Goal: Task Accomplishment & Management: Use online tool/utility

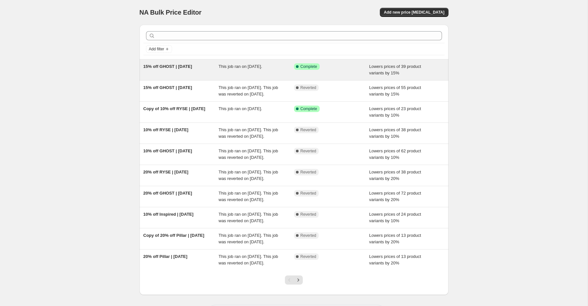
click at [184, 74] on div "15% off GHOST | [DATE]" at bounding box center [180, 69] width 75 height 13
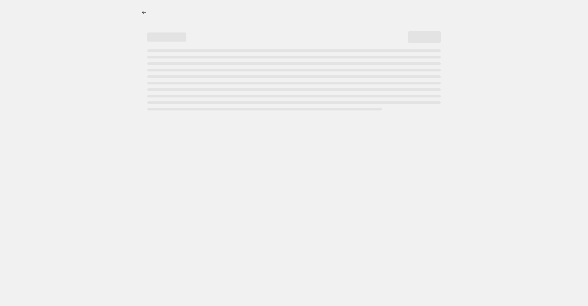
select select "percentage"
select select "product_status"
select select "collection"
select select "not_equal"
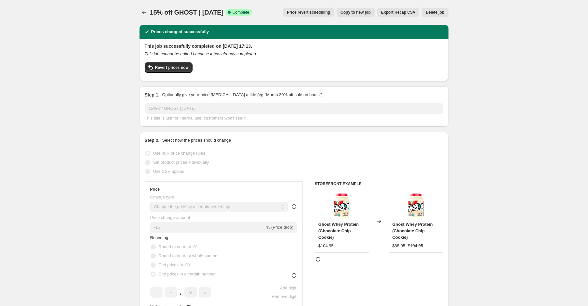
click at [366, 14] on span "Copy to new job" at bounding box center [356, 12] width 30 height 5
select select "percentage"
select select "product_status"
select select "collection"
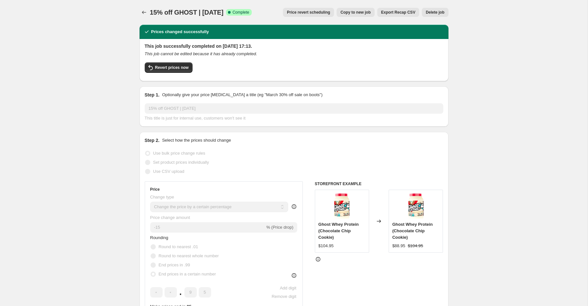
select select "not_equal"
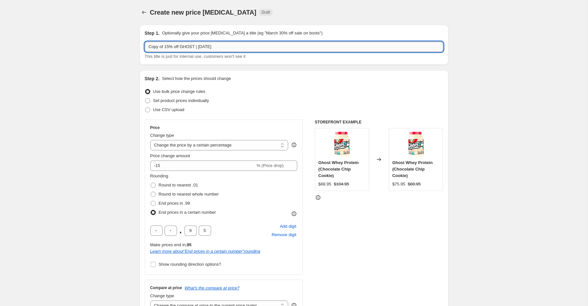
drag, startPoint x: 196, startPoint y: 48, endPoint x: 184, endPoint y: 49, distance: 12.1
click at [184, 49] on input "Copy of 15% off GHOST | Oct 25" at bounding box center [294, 47] width 299 height 10
drag, startPoint x: 165, startPoint y: 47, endPoint x: 120, endPoint y: 48, distance: 45.5
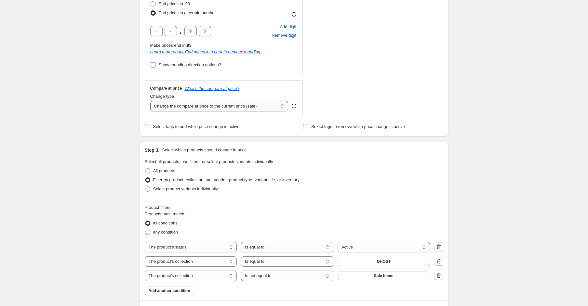
scroll to position [252, 0]
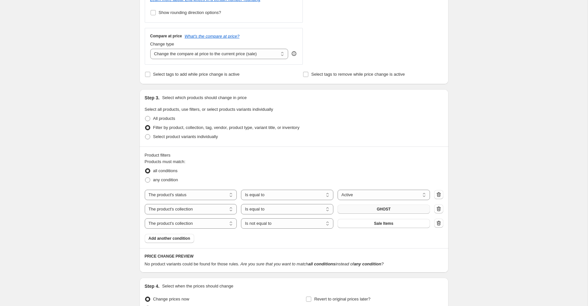
type input "15% off GASPARI | Oct 25"
click at [395, 208] on button "GHOST" at bounding box center [384, 209] width 92 height 9
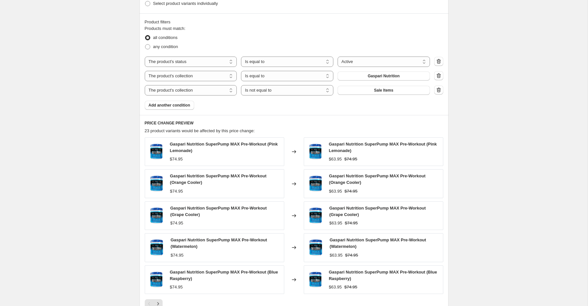
scroll to position [493, 0]
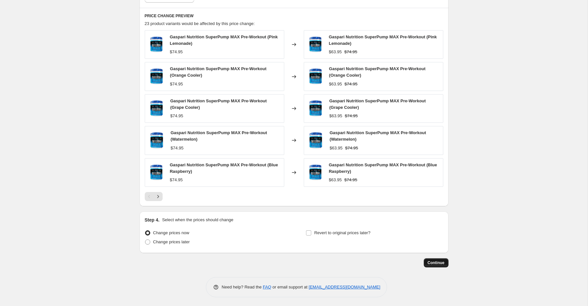
click at [438, 264] on span "Continue" at bounding box center [436, 263] width 17 height 5
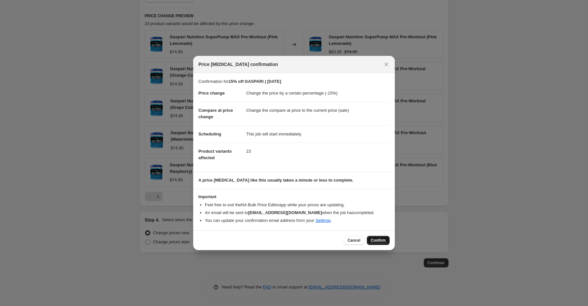
click at [380, 240] on span "Confirm" at bounding box center [378, 240] width 15 height 5
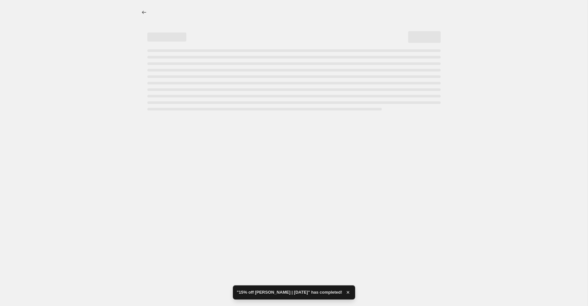
select select "percentage"
select select "product_status"
select select "collection"
select select "not_equal"
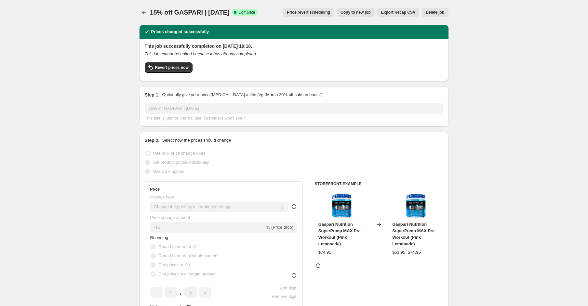
click at [350, 10] on span "Copy to new job" at bounding box center [356, 12] width 30 height 5
select select "percentage"
select select "product_status"
select select "collection"
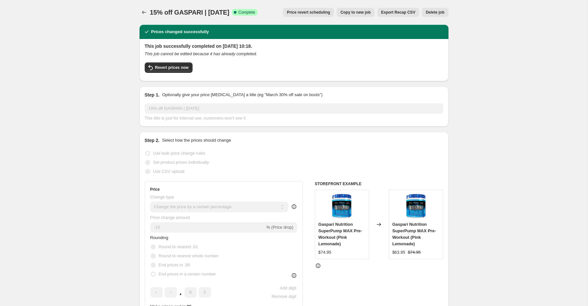
select select "not_equal"
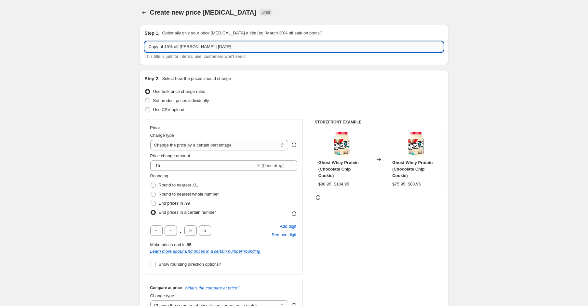
drag, startPoint x: 199, startPoint y: 47, endPoint x: 187, endPoint y: 48, distance: 12.1
click at [187, 48] on input "Copy of 15% off GASPARI | Oct 25" at bounding box center [294, 47] width 299 height 10
drag, startPoint x: 166, startPoint y: 47, endPoint x: 119, endPoint y: 44, distance: 46.3
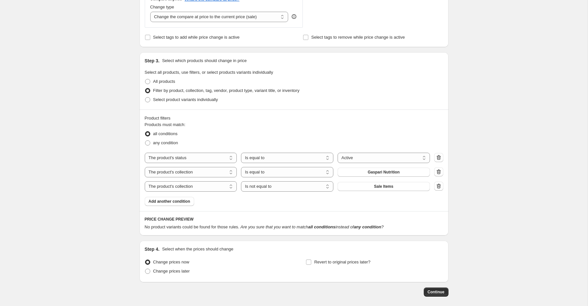
scroll to position [285, 0]
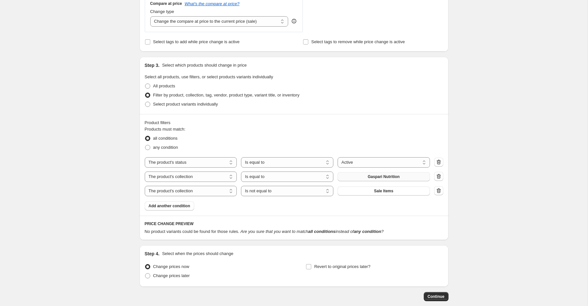
click at [379, 172] on button "Gaspari Nutrition" at bounding box center [384, 176] width 92 height 9
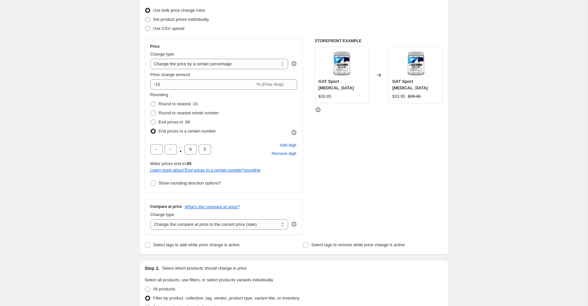
scroll to position [0, 0]
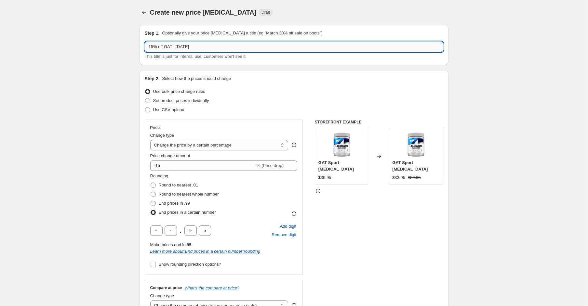
click at [172, 47] on input "15% off GAT | Oct 25" at bounding box center [294, 47] width 299 height 10
type input "15% off GAT SPORT | Oct 25"
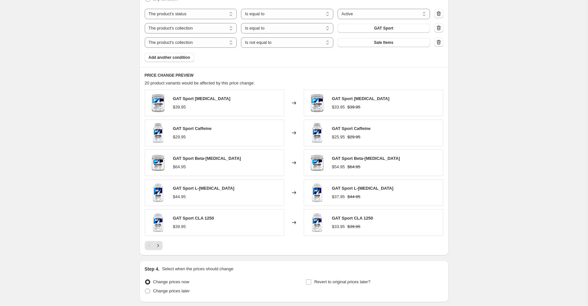
scroll to position [482, 0]
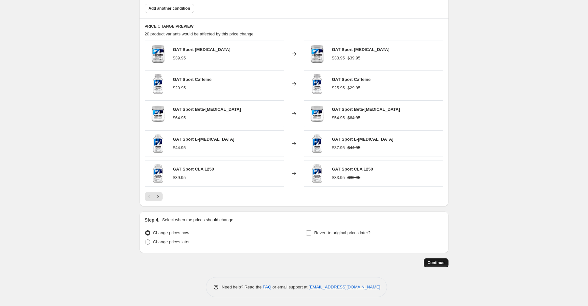
click at [431, 263] on span "Continue" at bounding box center [436, 263] width 17 height 5
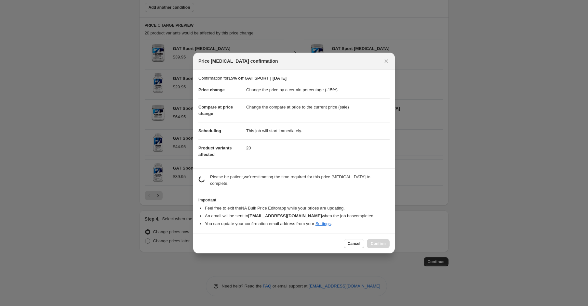
scroll to position [0, 0]
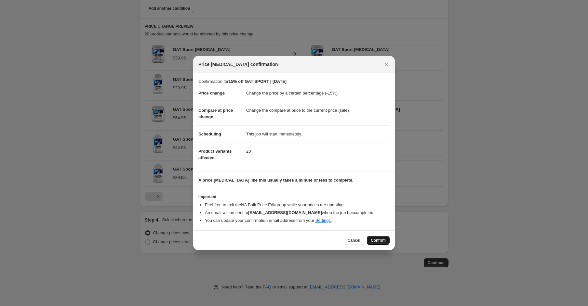
click at [372, 240] on span "Confirm" at bounding box center [378, 240] width 15 height 5
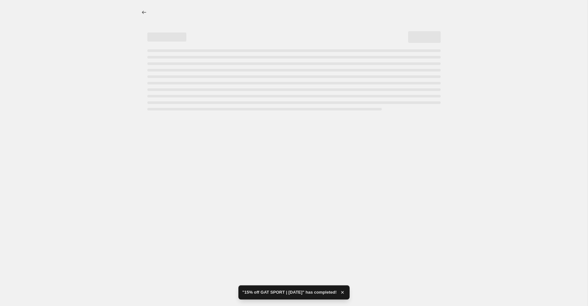
select select "percentage"
select select "product_status"
select select "collection"
select select "not_equal"
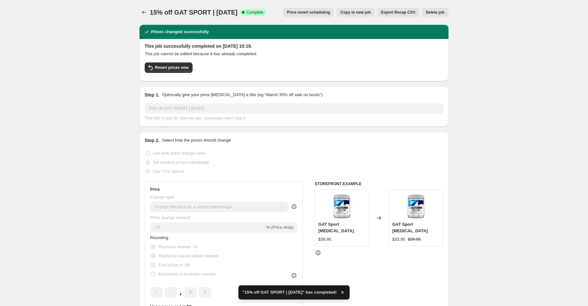
click at [353, 13] on span "Copy to new job" at bounding box center [356, 12] width 30 height 5
select select "percentage"
select select "product_status"
select select "collection"
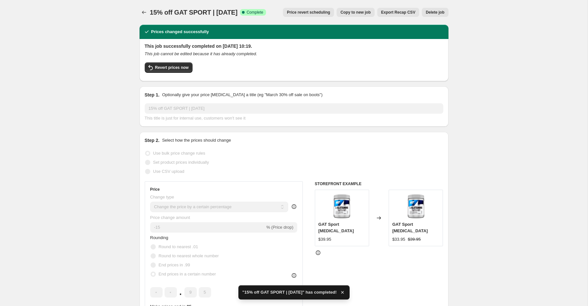
select select "not_equal"
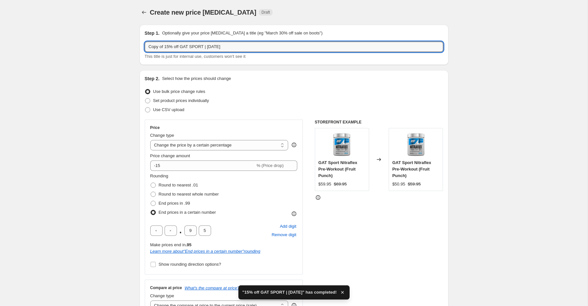
drag, startPoint x: 166, startPoint y: 47, endPoint x: 93, endPoint y: 40, distance: 73.2
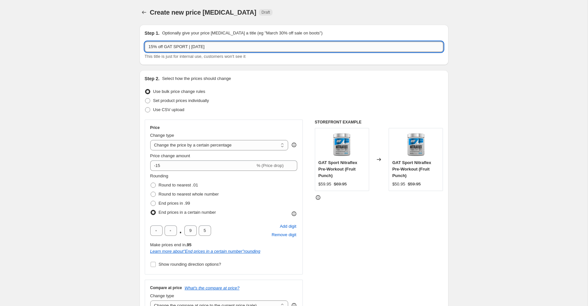
drag, startPoint x: 188, startPoint y: 47, endPoint x: 166, endPoint y: 47, distance: 22.1
click at [166, 47] on input "15% off GAT SPORT | Oct 25" at bounding box center [294, 47] width 299 height 10
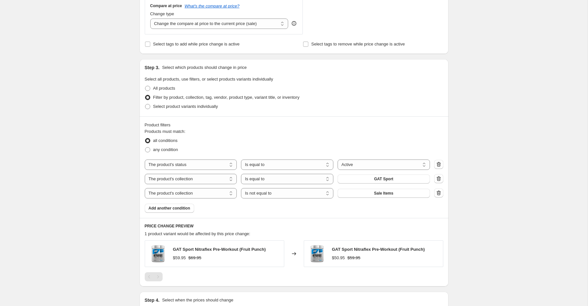
scroll to position [280, 0]
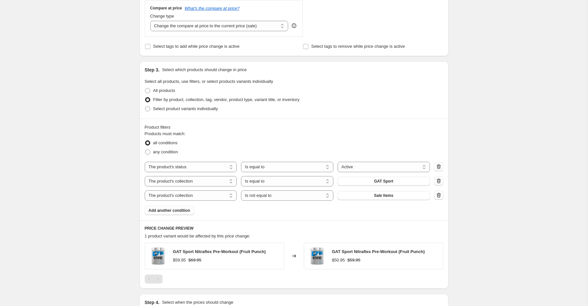
type input "15% off PROSUPPS | Oct 25"
click at [400, 186] on div "The product The product's collection The product's tag The product's vendor The…" at bounding box center [287, 181] width 285 height 10
drag, startPoint x: 400, startPoint y: 185, endPoint x: 371, endPoint y: 186, distance: 29.3
click at [371, 186] on div "The product The product's collection The product's tag The product's vendor The…" at bounding box center [287, 181] width 285 height 10
click at [375, 182] on span "GAT Sport" at bounding box center [383, 181] width 19 height 5
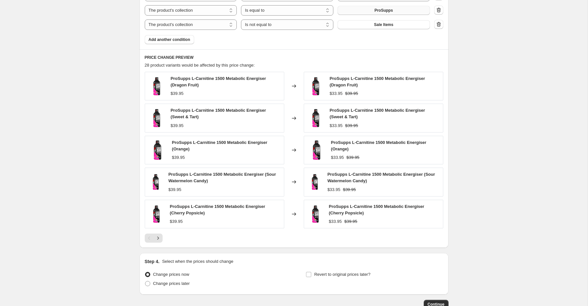
scroll to position [493, 0]
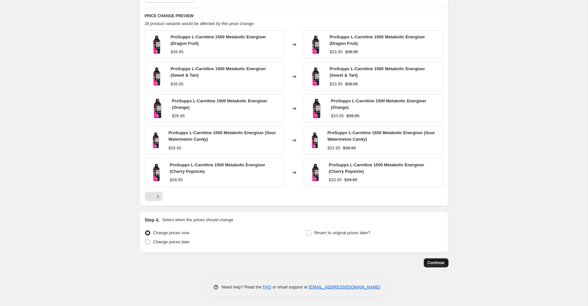
click at [434, 263] on span "Continue" at bounding box center [436, 263] width 17 height 5
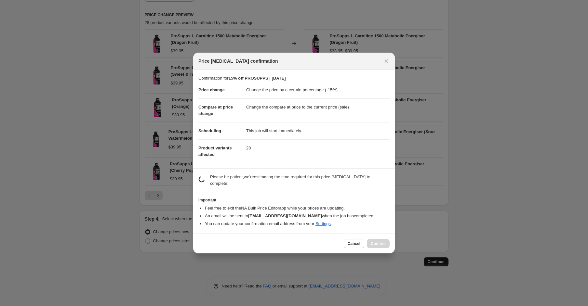
scroll to position [0, 0]
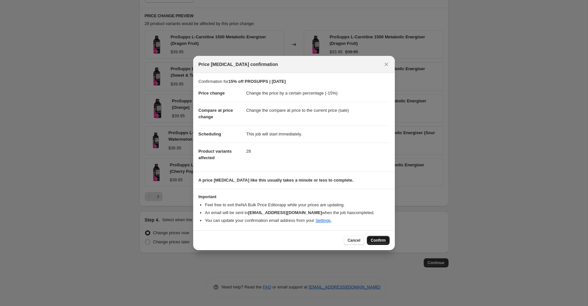
click at [379, 237] on button "Confirm" at bounding box center [378, 240] width 23 height 9
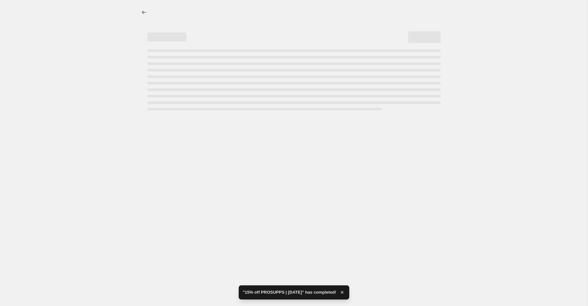
select select "percentage"
select select "product_status"
select select "collection"
select select "not_equal"
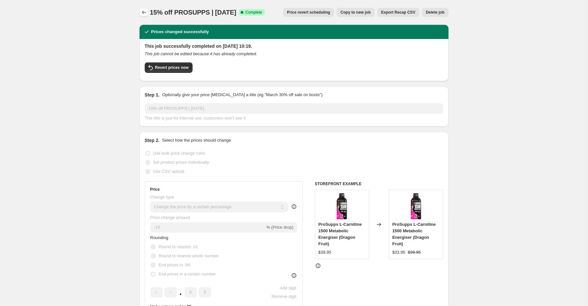
click at [144, 13] on icon "Price change jobs" at bounding box center [144, 12] width 7 height 7
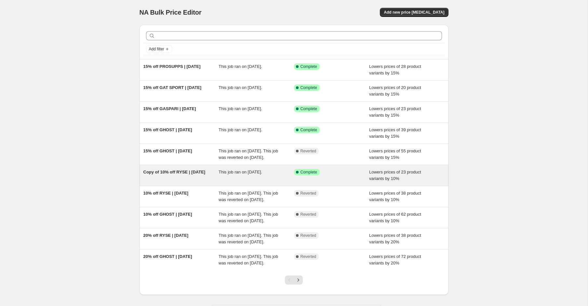
click at [180, 182] on div "Copy of 10% off RYSE | Sep 25" at bounding box center [180, 175] width 75 height 13
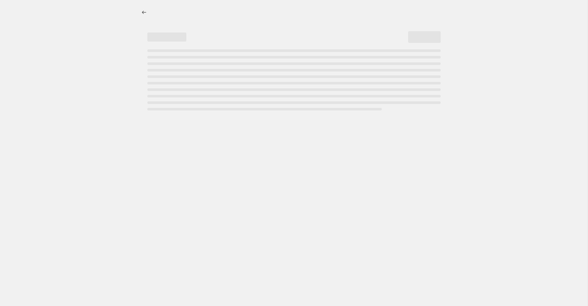
select select "percentage"
select select "product_status"
select select "collection"
select select "not_equal"
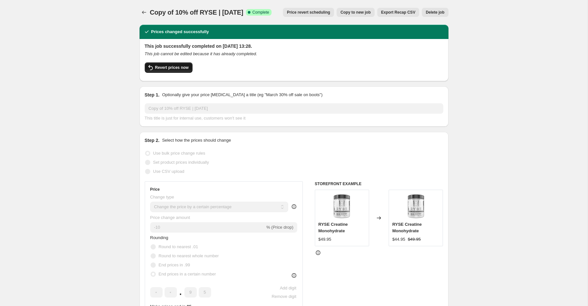
click at [155, 70] on span "Revert prices now" at bounding box center [172, 67] width 34 height 5
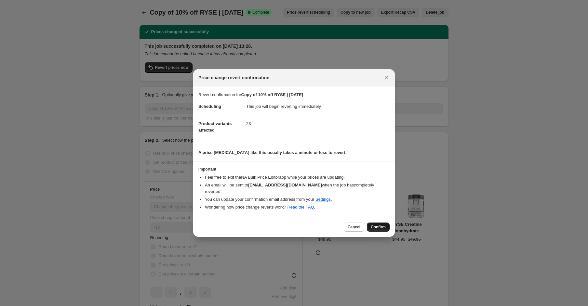
click at [386, 226] on button "Confirm" at bounding box center [378, 227] width 23 height 9
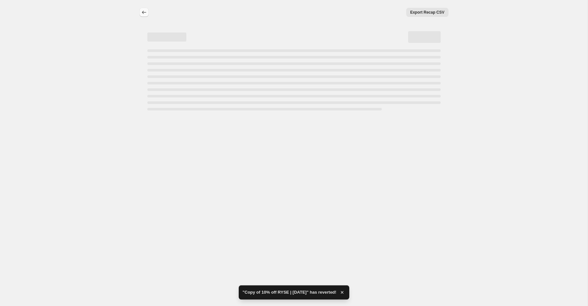
select select "percentage"
select select "product_status"
select select "collection"
select select "not_equal"
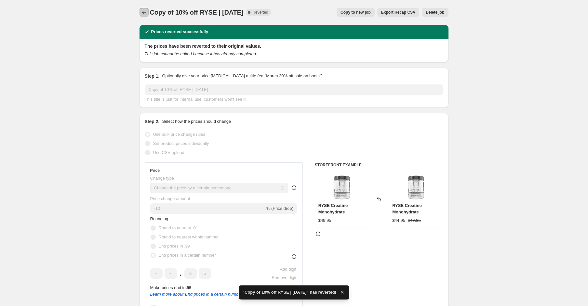
click at [142, 12] on icon "Price change jobs" at bounding box center [144, 12] width 7 height 7
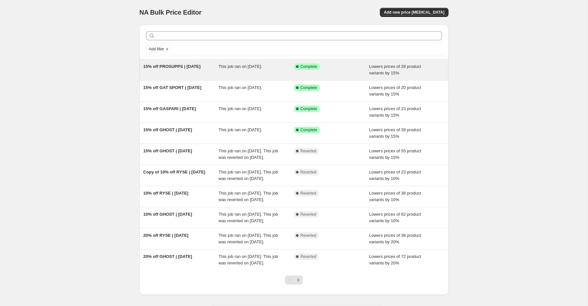
click at [186, 65] on span "15% off PROSUPPS | Oct 25" at bounding box center [171, 66] width 57 height 5
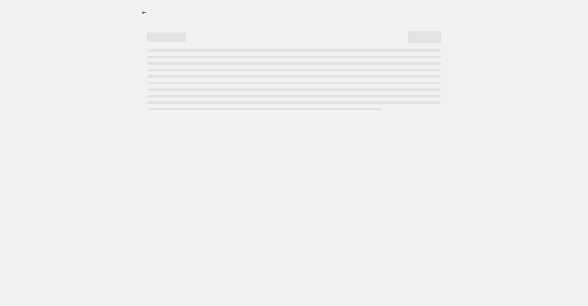
select select "percentage"
select select "product_status"
select select "collection"
select select "not_equal"
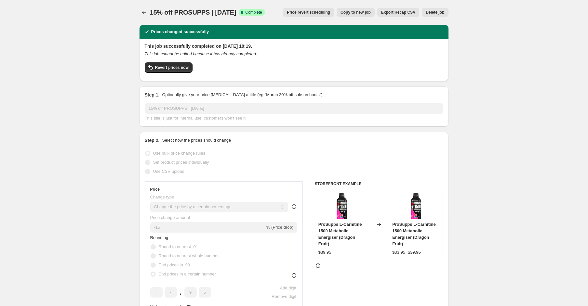
click at [364, 11] on span "Copy to new job" at bounding box center [356, 12] width 30 height 5
select select "percentage"
select select "product_status"
select select "collection"
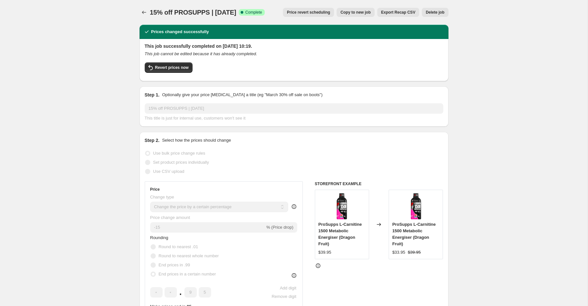
select select "not_equal"
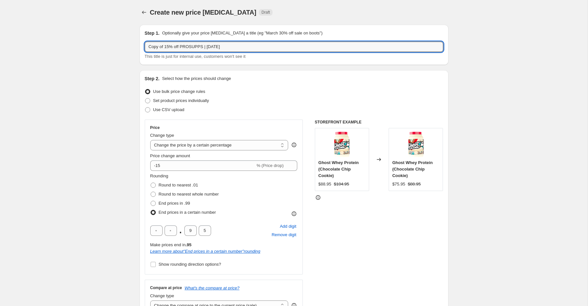
drag, startPoint x: 166, startPoint y: 48, endPoint x: 106, endPoint y: 46, distance: 60.6
drag, startPoint x: 165, startPoint y: 48, endPoint x: 187, endPoint y: 48, distance: 21.8
click at [187, 48] on input "15% off PROSUPPS | Oct 25" at bounding box center [294, 47] width 299 height 10
type input "15% off RYSE | Oct 25"
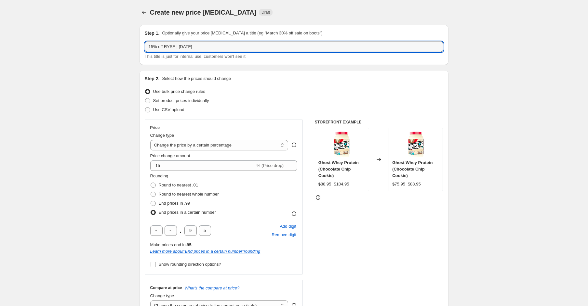
click at [378, 72] on div "Step 2. Select how the prices should change Use bulk price change rules Set pro…" at bounding box center [294, 203] width 309 height 266
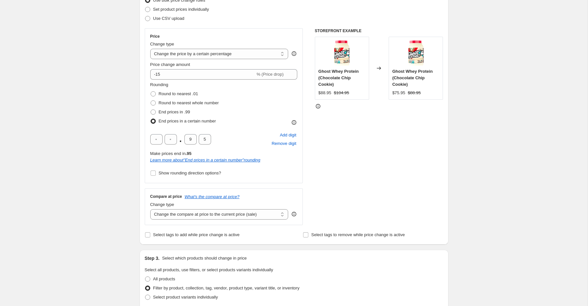
scroll to position [283, 0]
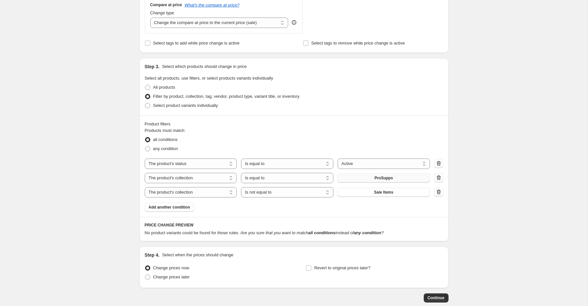
click at [388, 176] on button "ProSupps" at bounding box center [384, 178] width 92 height 9
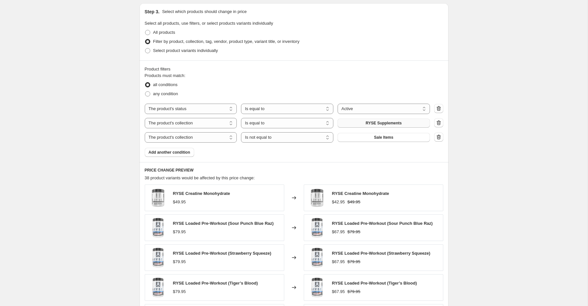
scroll to position [482, 0]
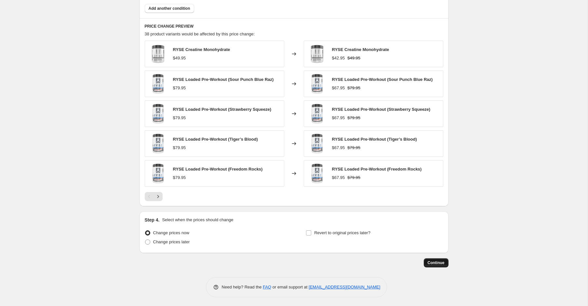
click at [431, 265] on button "Continue" at bounding box center [436, 263] width 25 height 9
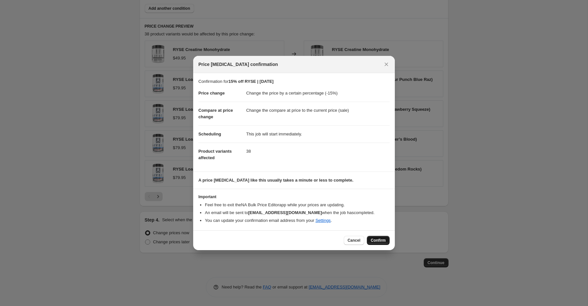
click at [374, 238] on span "Confirm" at bounding box center [378, 240] width 15 height 5
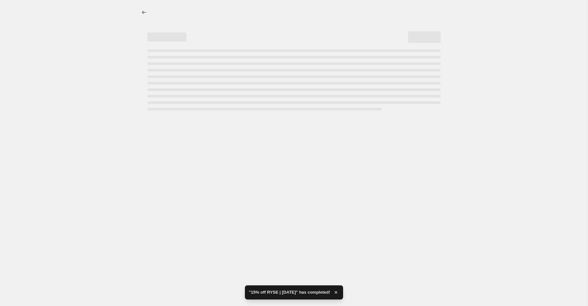
select select "percentage"
select select "product_status"
select select "collection"
select select "not_equal"
